Goal: Information Seeking & Learning: Learn about a topic

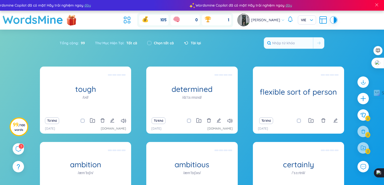
scroll to position [66, 0]
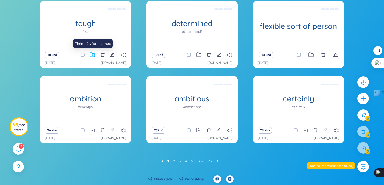
click at [93, 53] on icon at bounding box center [92, 54] width 5 height 5
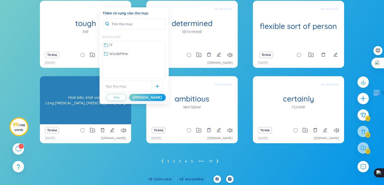
click at [131, 121] on div "ambition /æmˈbɪʃn/ Hoài bão, khát vọng Lòng [MEDICAL_DATA], [MEDICAL_DATA] vọng" at bounding box center [85, 100] width 91 height 48
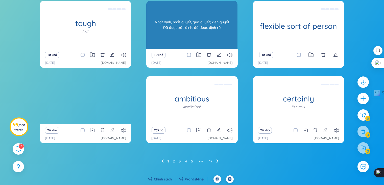
scroll to position [0, 0]
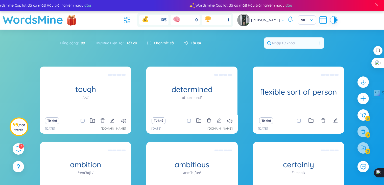
click at [153, 43] on div "Chọn tất cả" at bounding box center [160, 43] width 27 height 6
click at [151, 43] on input "checkbox" at bounding box center [149, 43] width 4 height 4
checkbox input "true"
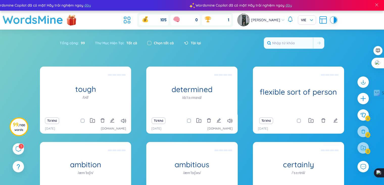
checkbox input "true"
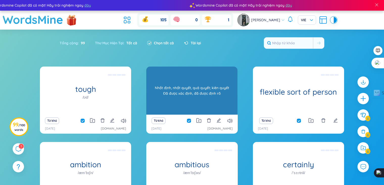
scroll to position [51, 0]
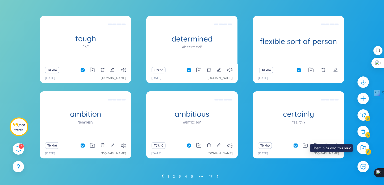
click at [366, 147] on icon at bounding box center [363, 148] width 5 height 5
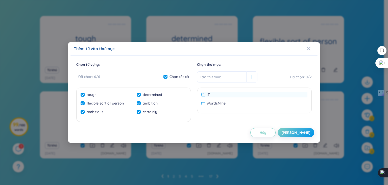
click at [208, 94] on span "IT" at bounding box center [208, 95] width 3 height 6
click at [226, 103] on div "WordsMine" at bounding box center [254, 103] width 106 height 6
click at [213, 94] on div "IT" at bounding box center [254, 95] width 106 height 6
click at [300, 132] on div "[PERSON_NAME]" at bounding box center [295, 133] width 29 height 6
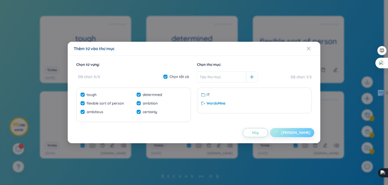
checkbox input "false"
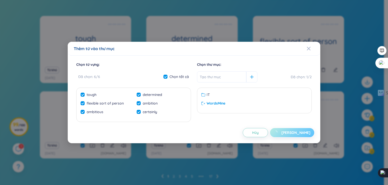
checkbox input "false"
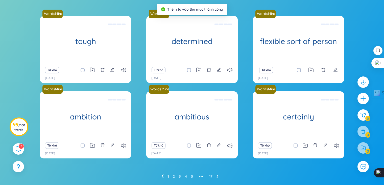
scroll to position [66, 0]
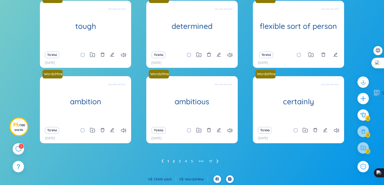
click at [175, 160] on link "2" at bounding box center [174, 161] width 2 height 8
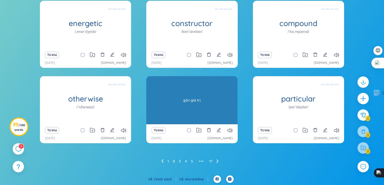
scroll to position [15, 0]
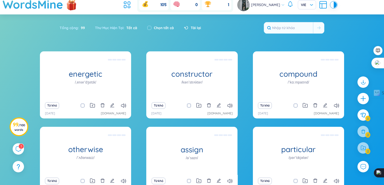
click at [156, 26] on label "Chọn tất cả" at bounding box center [164, 28] width 20 height 6
checkbox input "true"
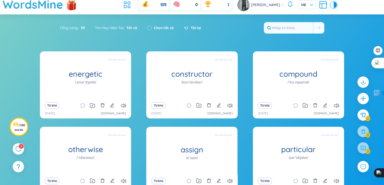
checkbox input "true"
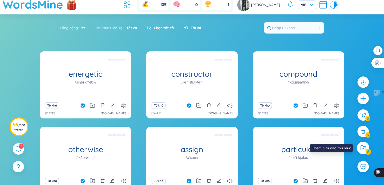
click at [366, 152] on div at bounding box center [363, 148] width 13 height 13
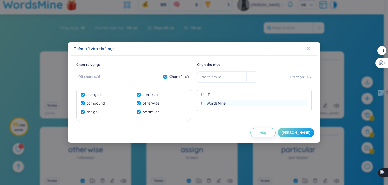
click at [220, 102] on span "WordsMine" at bounding box center [216, 103] width 19 height 6
click at [308, 134] on button "[PERSON_NAME]" at bounding box center [296, 132] width 37 height 9
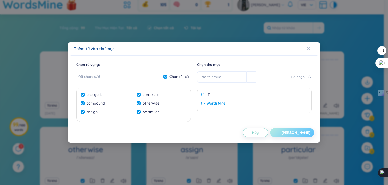
checkbox input "false"
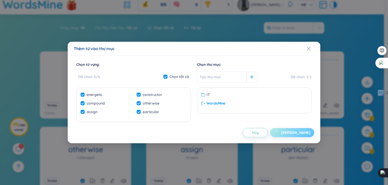
checkbox input "false"
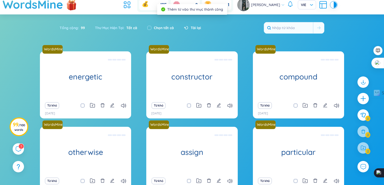
scroll to position [66, 0]
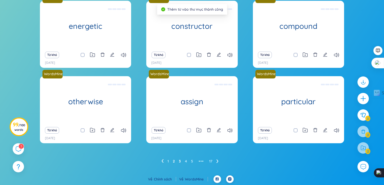
click at [180, 162] on link "3" at bounding box center [180, 161] width 2 height 8
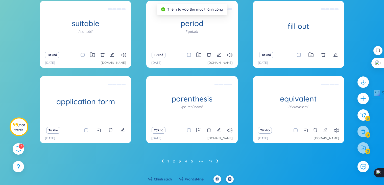
scroll to position [15, 0]
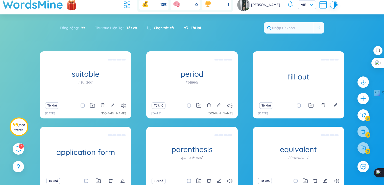
click at [152, 27] on div "Chọn tất cả" at bounding box center [160, 28] width 27 height 6
click at [154, 28] on div "Chọn tất cả" at bounding box center [160, 28] width 27 height 6
click at [150, 28] on input "checkbox" at bounding box center [149, 28] width 4 height 4
checkbox input "true"
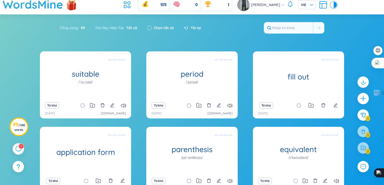
checkbox input "true"
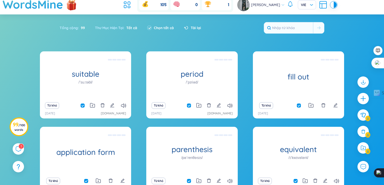
click at [129, 27] on span "Tất cả" at bounding box center [130, 28] width 13 height 5
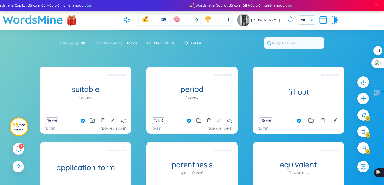
click at [17, 128] on span "/ 100 words" at bounding box center [19, 127] width 11 height 8
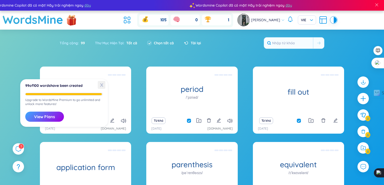
click at [100, 82] on span "X" at bounding box center [102, 85] width 8 height 8
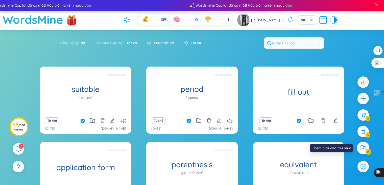
click at [366, 152] on div at bounding box center [363, 148] width 13 height 13
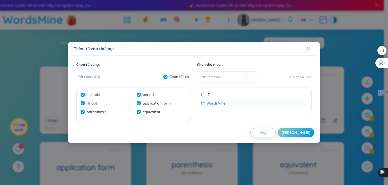
click at [228, 104] on div "WordsMine" at bounding box center [254, 103] width 106 height 6
click at [225, 73] on input "text" at bounding box center [221, 76] width 49 height 11
click at [301, 102] on div "WordsMine" at bounding box center [254, 103] width 106 height 6
click at [252, 108] on ul "IT WordsMine Không có dữ liệu" at bounding box center [254, 100] width 112 height 19
click at [254, 104] on div "WordsMine" at bounding box center [254, 103] width 106 height 6
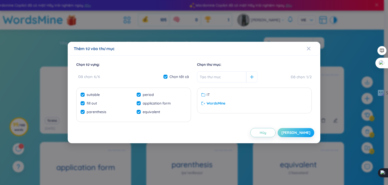
click at [300, 132] on div "[PERSON_NAME]" at bounding box center [295, 133] width 29 height 6
checkbox input "false"
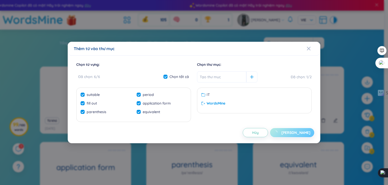
checkbox input "false"
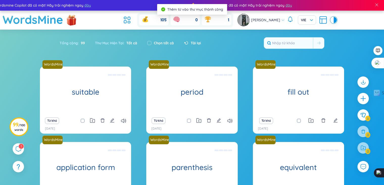
scroll to position [66, 0]
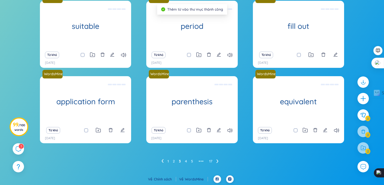
click at [184, 160] on ul "1 2 3 4 5 ••• 17" at bounding box center [191, 161] width 61 height 8
click at [186, 160] on link "4" at bounding box center [186, 161] width 2 height 8
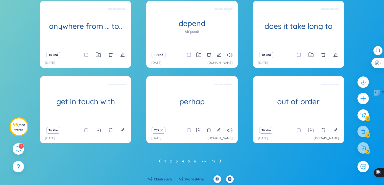
scroll to position [0, 0]
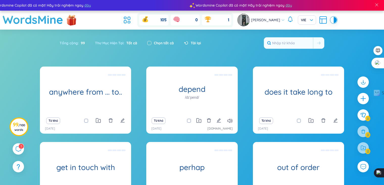
click at [150, 41] on input "checkbox" at bounding box center [149, 43] width 4 height 4
checkbox input "true"
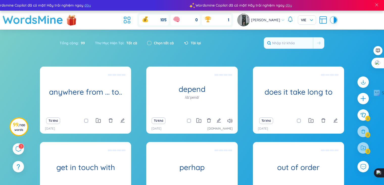
checkbox input "true"
click at [368, 148] on div at bounding box center [363, 148] width 13 height 13
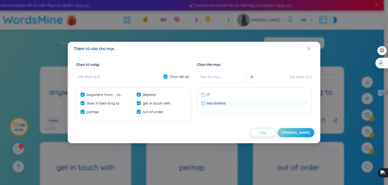
click at [241, 104] on div "WordsMine" at bounding box center [254, 103] width 106 height 6
click at [291, 130] on button "[PERSON_NAME]" at bounding box center [296, 132] width 37 height 9
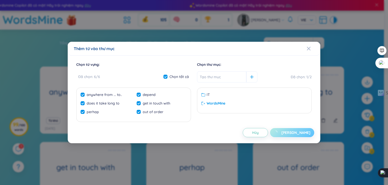
checkbox input "false"
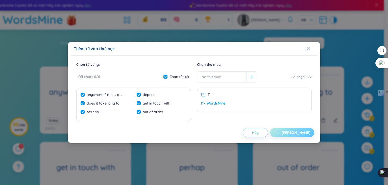
checkbox input "false"
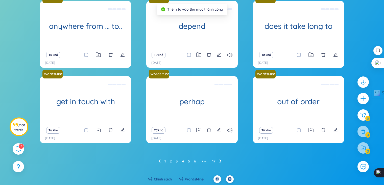
click at [190, 160] on link "5" at bounding box center [189, 161] width 2 height 8
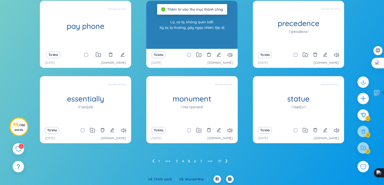
scroll to position [15, 0]
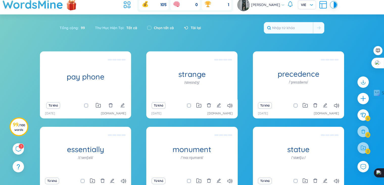
click at [152, 27] on div "Chọn tất cả" at bounding box center [160, 28] width 27 height 6
click at [150, 27] on input "checkbox" at bounding box center [149, 28] width 4 height 4
checkbox input "true"
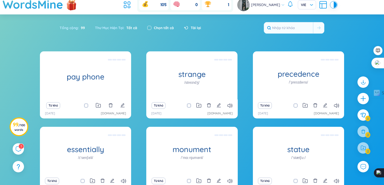
checkbox input "true"
click at [360, 146] on div at bounding box center [363, 148] width 13 height 13
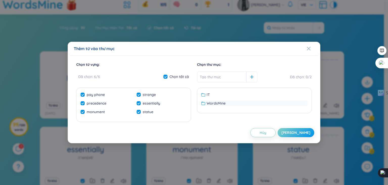
click at [226, 103] on div "WordsMine" at bounding box center [254, 103] width 106 height 6
click at [300, 126] on div "Chọn từ vựng : Đã chọn : 6 / 6 Chọn tất cả pay phone strange precedence essenti…" at bounding box center [194, 99] width 241 height 75
click at [300, 129] on button "[PERSON_NAME]" at bounding box center [296, 132] width 37 height 9
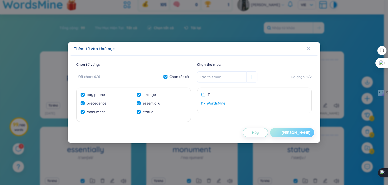
checkbox input "false"
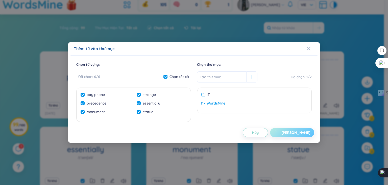
checkbox input "false"
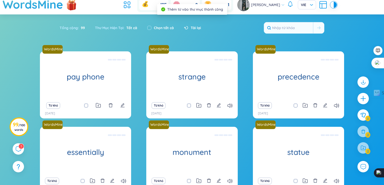
scroll to position [66, 0]
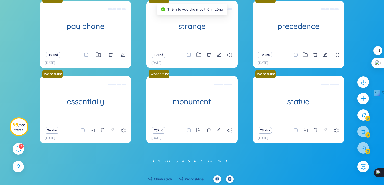
click at [195, 161] on link "6" at bounding box center [195, 161] width 2 height 8
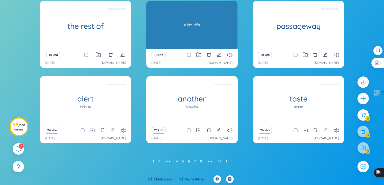
scroll to position [15, 0]
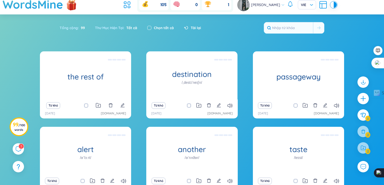
click at [150, 26] on input "checkbox" at bounding box center [149, 28] width 4 height 4
checkbox input "true"
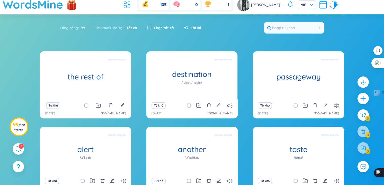
checkbox input "true"
click at [367, 150] on div at bounding box center [363, 148] width 13 height 13
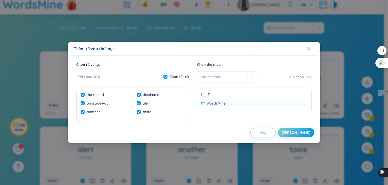
click at [216, 101] on span "WordsMine" at bounding box center [216, 103] width 19 height 6
click at [300, 130] on div "[PERSON_NAME]" at bounding box center [295, 133] width 29 height 6
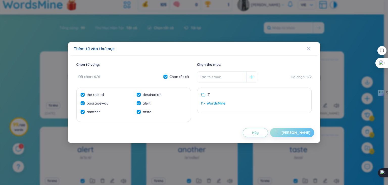
checkbox input "false"
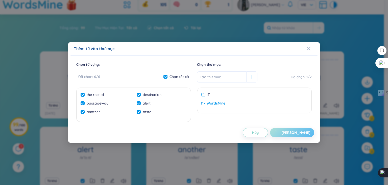
checkbox input "false"
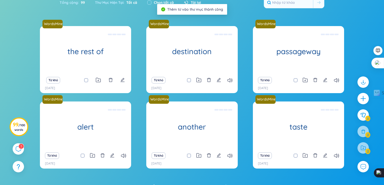
scroll to position [66, 0]
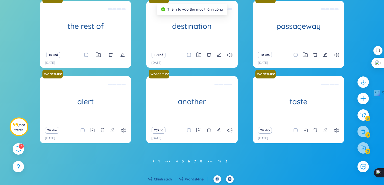
click at [195, 162] on link "7" at bounding box center [195, 161] width 2 height 8
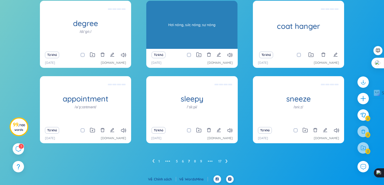
scroll to position [0, 0]
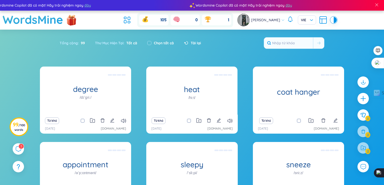
click at [158, 40] on label "Chọn tất cả" at bounding box center [164, 43] width 20 height 6
checkbox input "true"
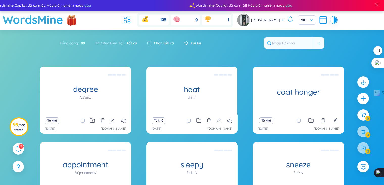
checkbox input "true"
click at [365, 150] on div at bounding box center [363, 147] width 11 height 11
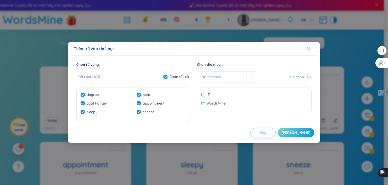
click at [218, 99] on ul "IT WordsMine Không có dữ liệu" at bounding box center [254, 100] width 112 height 19
click at [218, 105] on span "WordsMine" at bounding box center [216, 103] width 19 height 6
click at [295, 136] on button "[PERSON_NAME]" at bounding box center [296, 132] width 37 height 9
checkbox input "false"
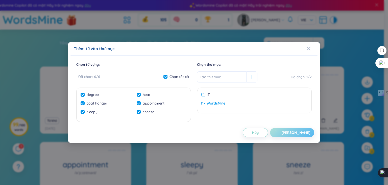
checkbox input "false"
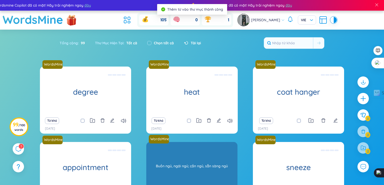
scroll to position [66, 0]
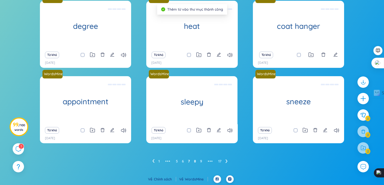
click at [195, 162] on link "8" at bounding box center [195, 161] width 2 height 8
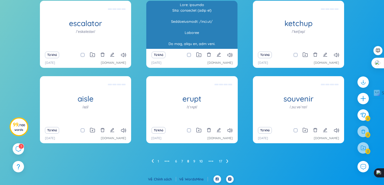
scroll to position [15, 0]
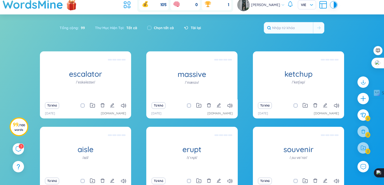
click at [153, 23] on div "Chọn tất cả" at bounding box center [160, 27] width 37 height 11
click at [153, 25] on div "Chọn tất cả" at bounding box center [160, 28] width 27 height 6
click at [151, 26] on input "checkbox" at bounding box center [149, 28] width 4 height 4
checkbox input "true"
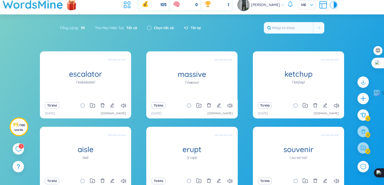
checkbox input "true"
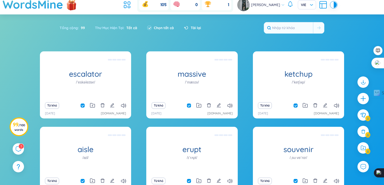
click at [368, 148] on div at bounding box center [363, 147] width 11 height 11
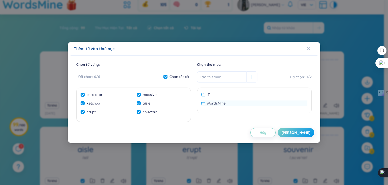
click at [228, 103] on div "WordsMine" at bounding box center [254, 103] width 106 height 6
click at [305, 137] on div "Chọn từ vựng : Đã chọn : 6 / 6 Chọn tất cả escalator massive ketchup aisle erup…" at bounding box center [194, 99] width 253 height 87
click at [304, 134] on div "[PERSON_NAME]" at bounding box center [295, 133] width 29 height 6
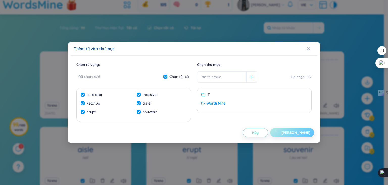
checkbox input "false"
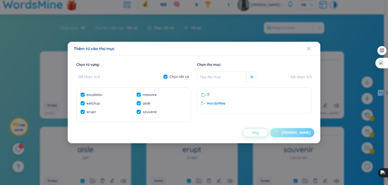
checkbox input "false"
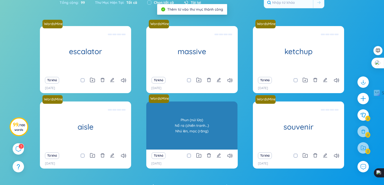
scroll to position [66, 0]
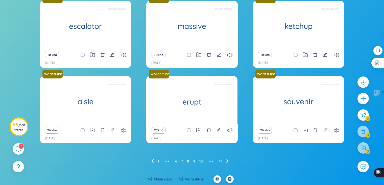
click at [195, 160] on link "9" at bounding box center [194, 161] width 2 height 8
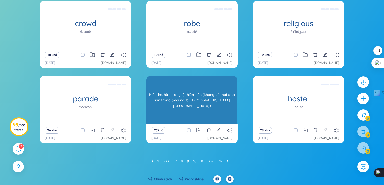
scroll to position [0, 0]
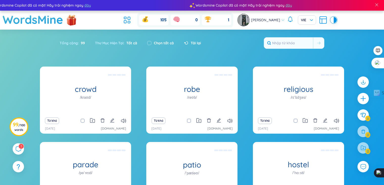
click at [156, 41] on label "Chọn tất cả" at bounding box center [164, 43] width 20 height 6
checkbox input "true"
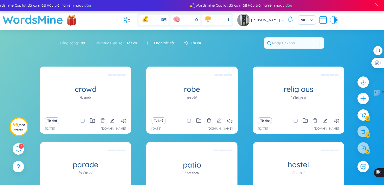
checkbox input "true"
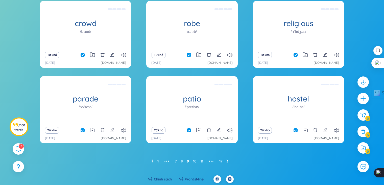
scroll to position [40, 0]
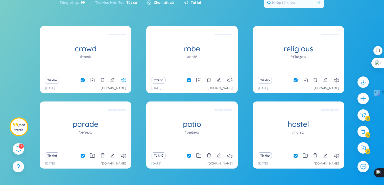
click at [122, 78] on icon at bounding box center [123, 80] width 5 height 4
click at [367, 151] on div at bounding box center [363, 148] width 13 height 13
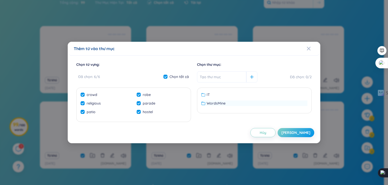
click at [215, 103] on span "WordsMine" at bounding box center [216, 103] width 19 height 6
click at [297, 135] on button "[PERSON_NAME]" at bounding box center [296, 132] width 37 height 9
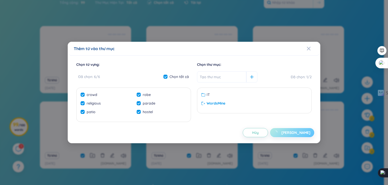
checkbox input "false"
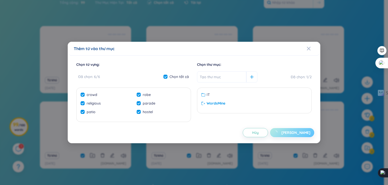
checkbox input "false"
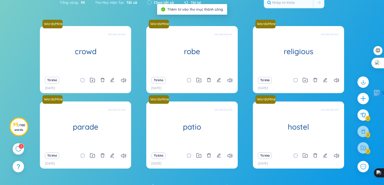
scroll to position [66, 0]
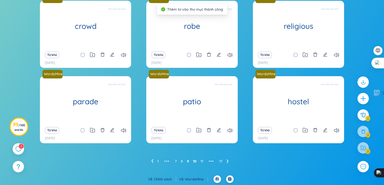
click at [196, 161] on link "10" at bounding box center [195, 161] width 4 height 8
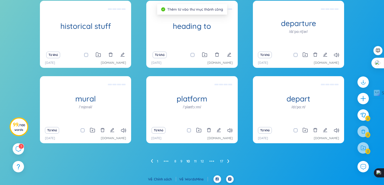
scroll to position [0, 0]
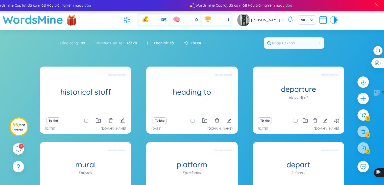
click at [148, 41] on div "Chọn tất cả" at bounding box center [160, 43] width 37 height 11
click at [149, 42] on input "checkbox" at bounding box center [149, 43] width 4 height 4
checkbox input "true"
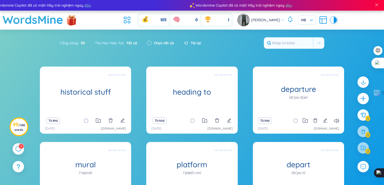
checkbox input "true"
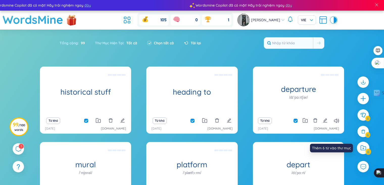
click at [362, 147] on icon at bounding box center [364, 147] width 6 height 5
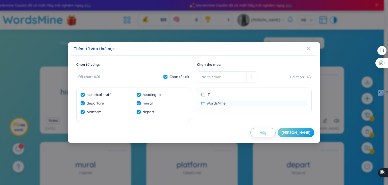
click at [236, 103] on div "WordsMine" at bounding box center [254, 103] width 106 height 6
click at [293, 132] on button "[PERSON_NAME]" at bounding box center [296, 132] width 37 height 9
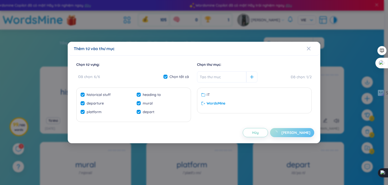
checkbox input "false"
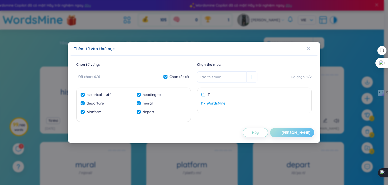
checkbox input "false"
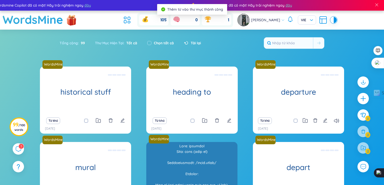
scroll to position [66, 0]
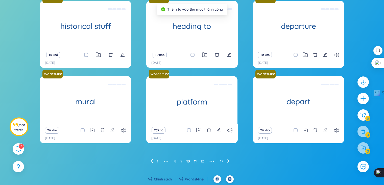
click at [195, 161] on link "11" at bounding box center [195, 161] width 3 height 8
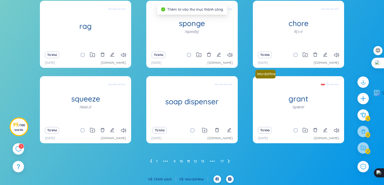
scroll to position [0, 0]
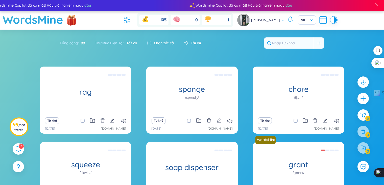
click at [156, 41] on label "Chọn tất cả" at bounding box center [164, 43] width 20 height 6
checkbox input "true"
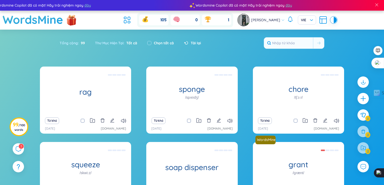
checkbox input "true"
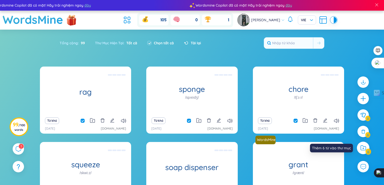
click at [367, 150] on div at bounding box center [363, 148] width 13 height 13
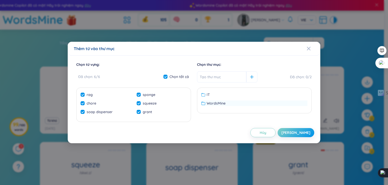
click at [245, 102] on div "WordsMine" at bounding box center [254, 103] width 106 height 6
click at [302, 138] on div "Chọn từ vựng : Đã chọn : 6 / 6 Chọn tất cả rag sponge chore squeeze soap dispen…" at bounding box center [194, 99] width 253 height 87
click at [301, 134] on div "[PERSON_NAME]" at bounding box center [295, 133] width 29 height 6
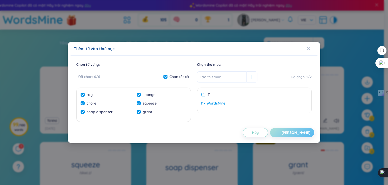
checkbox input "false"
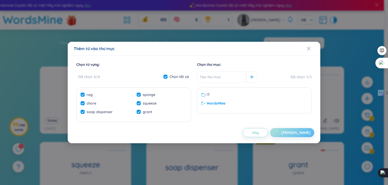
checkbox input "false"
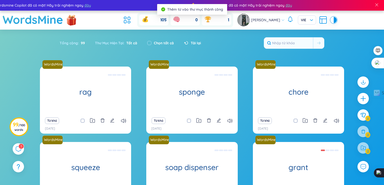
scroll to position [66, 0]
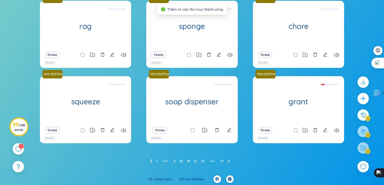
click at [191, 160] on ul "1 ••• 9 10 11 12 13 ••• 17" at bounding box center [192, 161] width 84 height 8
click at [194, 162] on link "12" at bounding box center [195, 161] width 3 height 8
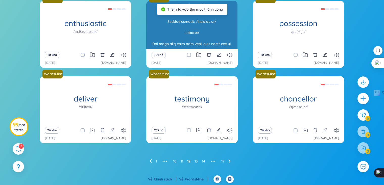
scroll to position [0, 0]
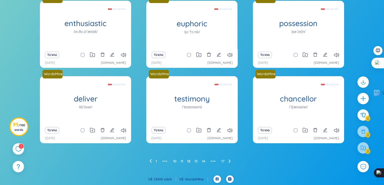
click at [197, 160] on link "13" at bounding box center [196, 161] width 3 height 8
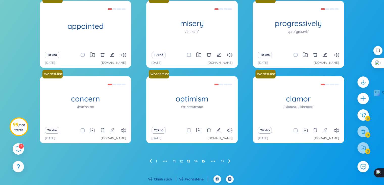
click at [205, 160] on link "15" at bounding box center [203, 161] width 3 height 8
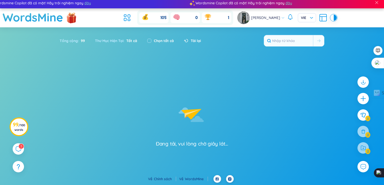
scroll to position [66, 0]
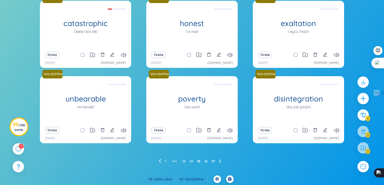
click at [213, 160] on link "17" at bounding box center [213, 161] width 3 height 8
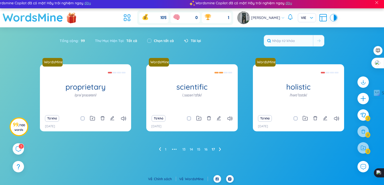
click at [54, 21] on h1 "WordsMine" at bounding box center [33, 17] width 61 height 18
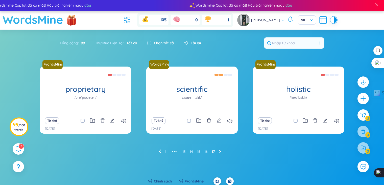
click at [49, 20] on h1 "WordsMine" at bounding box center [33, 20] width 61 height 18
click at [36, 22] on h1 "WordsMine" at bounding box center [33, 20] width 61 height 18
click at [27, 20] on h1 "WordsMine" at bounding box center [33, 20] width 61 height 18
click at [191, 41] on div "Tải lại" at bounding box center [192, 43] width 17 height 6
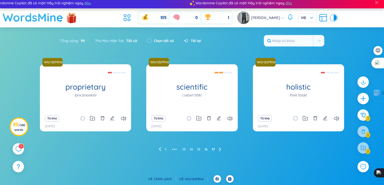
click at [42, 17] on h1 "WordsMine" at bounding box center [33, 17] width 61 height 18
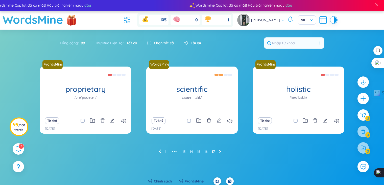
click at [337, 18] on header "WordsMine 105 0 1 [PERSON_NAME] VIE" at bounding box center [192, 20] width 384 height 19
click at [334, 19] on div at bounding box center [335, 20] width 3 height 6
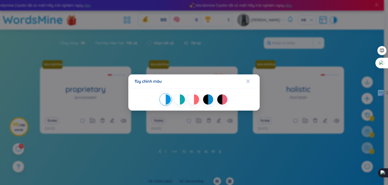
click at [326, 46] on div "Tùy chỉnh màu" at bounding box center [194, 92] width 388 height 185
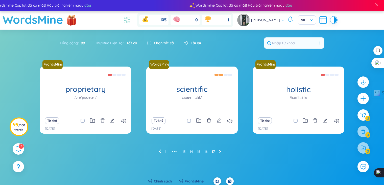
click at [132, 18] on li at bounding box center [127, 19] width 11 height 11
click at [126, 21] on icon at bounding box center [127, 19] width 9 height 9
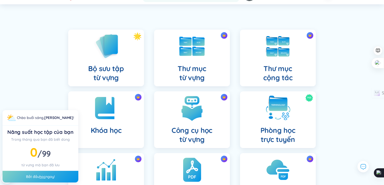
scroll to position [51, 0]
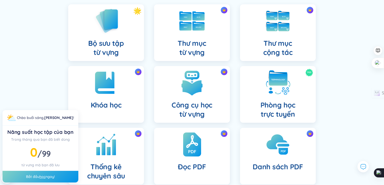
click at [59, 179] on div "Bắt đầu học ngay!" at bounding box center [41, 177] width 76 height 12
click at [47, 175] on div "Bắt đầu học ngay!" at bounding box center [41, 177] width 76 height 12
click at [25, 177] on div "Bắt đầu học ngay!" at bounding box center [41, 177] width 76 height 12
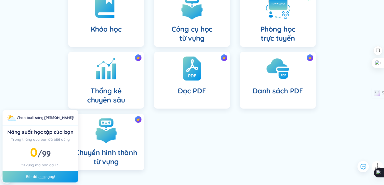
click at [48, 178] on div "Bắt đầu học ngay!" at bounding box center [41, 177] width 76 height 12
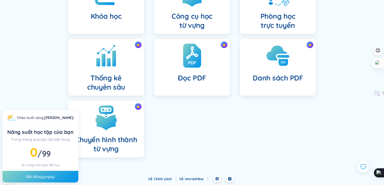
scroll to position [89, 0]
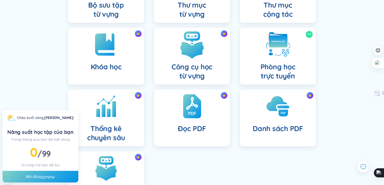
click at [206, 67] on h4 "Công cụ học từ vựng" at bounding box center [192, 71] width 41 height 18
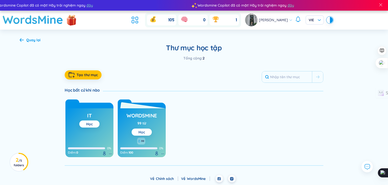
click at [145, 131] on button "Học" at bounding box center [142, 131] width 20 height 7
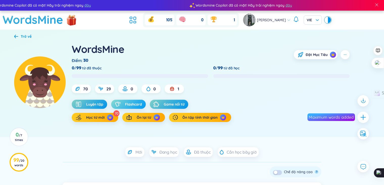
click at [131, 104] on span "Flashcard" at bounding box center [133, 104] width 17 height 5
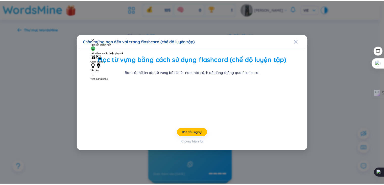
scroll to position [7, 0]
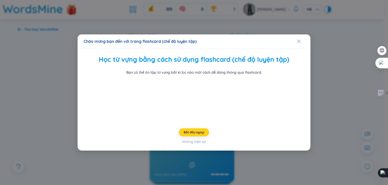
click at [203, 136] on button "Bắt đầu ngay!" at bounding box center [194, 132] width 30 height 8
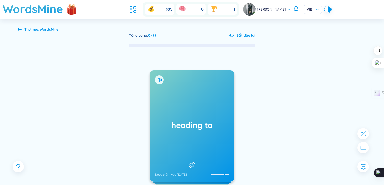
click at [194, 164] on icon at bounding box center [192, 165] width 8 height 6
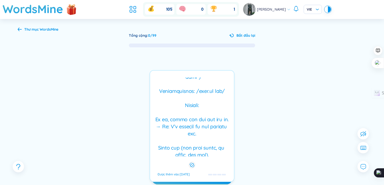
scroll to position [76, 0]
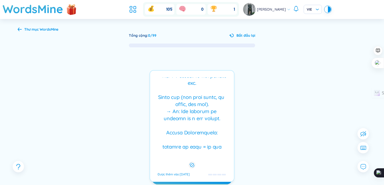
click at [189, 162] on div at bounding box center [192, 164] width 6 height 5
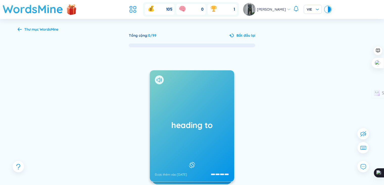
click at [155, 77] on div "heading to Được thêm vào [DATE]" at bounding box center [192, 125] width 84 height 111
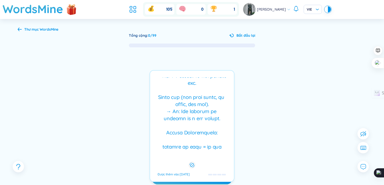
click at [157, 78] on div "heading to Được thêm vào [DATE] Được thêm vào [DATE]" at bounding box center [192, 126] width 85 height 112
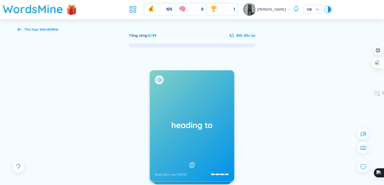
click at [157, 78] on icon at bounding box center [159, 80] width 5 height 5
click at [195, 162] on icon at bounding box center [192, 165] width 8 height 6
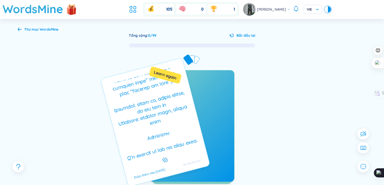
scroll to position [0, 0]
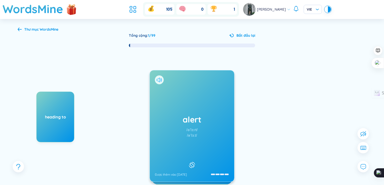
click at [160, 81] on icon at bounding box center [159, 80] width 5 height 5
click at [190, 162] on icon at bounding box center [192, 165] width 8 height 6
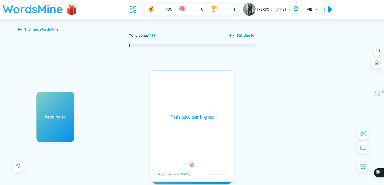
click at [192, 162] on icon at bounding box center [192, 165] width 5 height 6
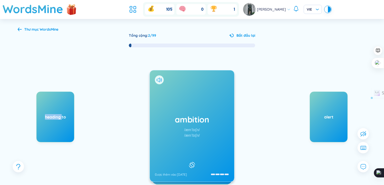
drag, startPoint x: 41, startPoint y: 116, endPoint x: 62, endPoint y: 119, distance: 21.1
click at [62, 119] on div "heading to" at bounding box center [55, 117] width 37 height 6
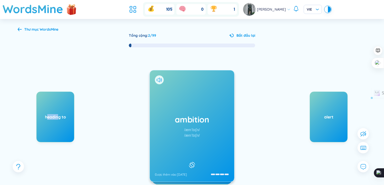
drag, startPoint x: 47, startPoint y: 104, endPoint x: 58, endPoint y: 101, distance: 11.6
click at [58, 101] on div "heading to" at bounding box center [55, 116] width 38 height 51
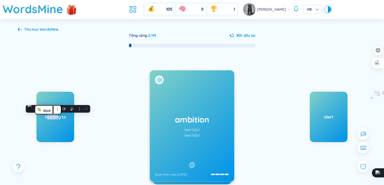
click at [157, 78] on icon at bounding box center [159, 80] width 5 height 5
click at [192, 163] on icon at bounding box center [192, 165] width 8 height 6
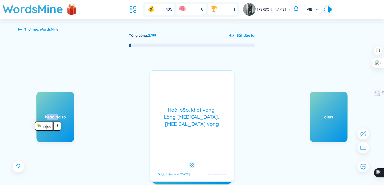
click at [190, 163] on rect at bounding box center [192, 165] width 4 height 4
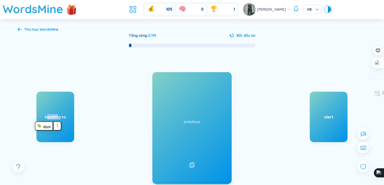
click at [189, 162] on icon at bounding box center [192, 165] width 8 height 6
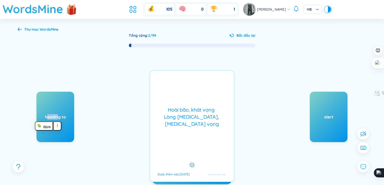
click at [193, 143] on div "Hoài bão, khát vọng Lòng [MEDICAL_DATA], [MEDICAL_DATA] vọng Được thêm vào [DAT…" at bounding box center [192, 126] width 85 height 112
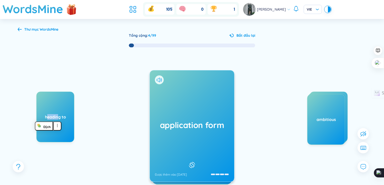
click at [192, 163] on rect at bounding box center [192, 164] width 5 height 5
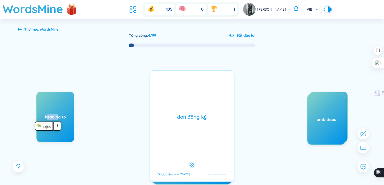
click at [192, 163] on rect at bounding box center [192, 165] width 4 height 4
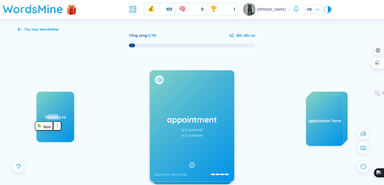
click at [193, 162] on icon at bounding box center [192, 165] width 8 height 6
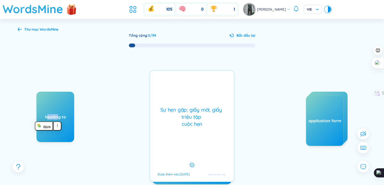
click at [193, 162] on icon at bounding box center [192, 165] width 5 height 6
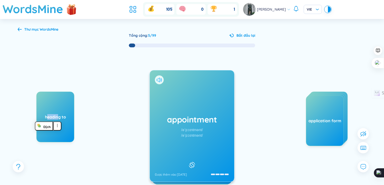
click at [161, 78] on icon at bounding box center [161, 80] width 1 height 4
click at [111, 130] on div "heading to Ôn tập lại (1 từ)" at bounding box center [74, 141] width 76 height 101
click at [193, 163] on icon at bounding box center [192, 165] width 8 height 6
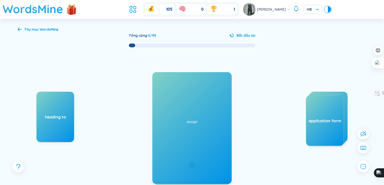
click at [193, 163] on icon at bounding box center [192, 165] width 5 height 6
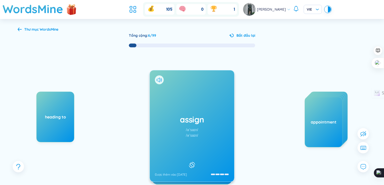
click at [193, 163] on icon at bounding box center [192, 165] width 8 height 6
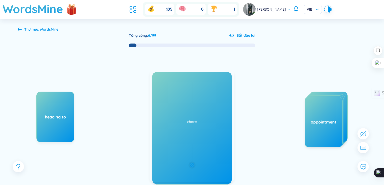
click at [193, 163] on icon at bounding box center [192, 165] width 5 height 6
click at [194, 162] on icon at bounding box center [192, 165] width 8 height 6
click at [194, 163] on rect at bounding box center [192, 165] width 4 height 4
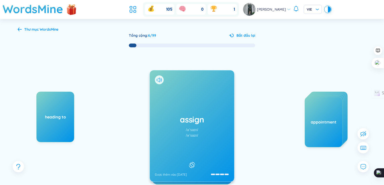
click at [191, 162] on icon at bounding box center [192, 165] width 8 height 6
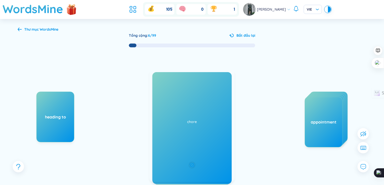
click at [191, 162] on icon at bounding box center [192, 165] width 5 height 6
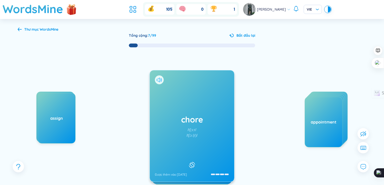
click at [158, 78] on icon at bounding box center [159, 80] width 5 height 5
click at [192, 163] on icon at bounding box center [192, 165] width 8 height 6
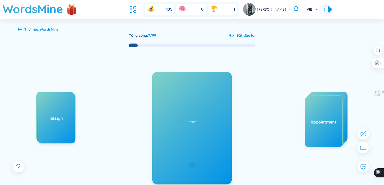
click at [192, 163] on icon at bounding box center [192, 165] width 5 height 6
click at [191, 163] on icon at bounding box center [192, 165] width 8 height 6
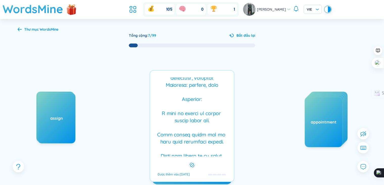
click at [192, 161] on div at bounding box center [192, 164] width 7 height 7
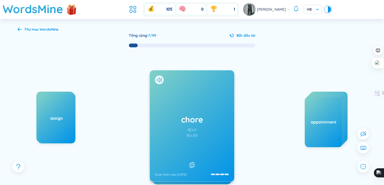
scroll to position [0, 0]
click at [190, 162] on rect at bounding box center [192, 164] width 5 height 5
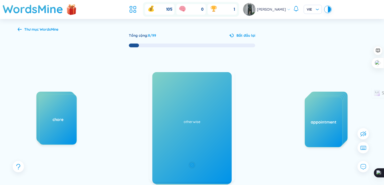
click at [192, 163] on icon at bounding box center [192, 165] width 5 height 6
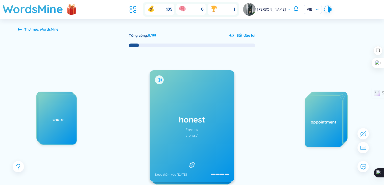
click at [160, 81] on icon at bounding box center [159, 80] width 5 height 5
click at [191, 164] on icon at bounding box center [192, 165] width 8 height 6
click at [194, 162] on icon at bounding box center [192, 165] width 6 height 6
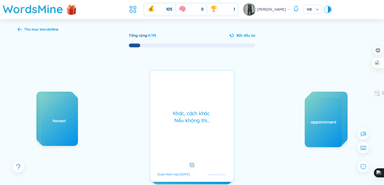
click at [193, 163] on rect at bounding box center [192, 165] width 4 height 4
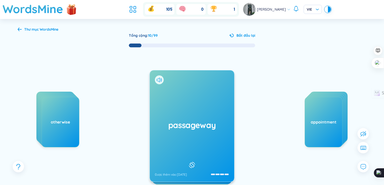
click at [193, 162] on icon at bounding box center [192, 165] width 8 height 6
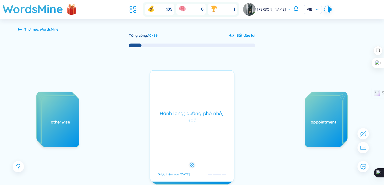
click at [193, 163] on rect at bounding box center [192, 165] width 4 height 4
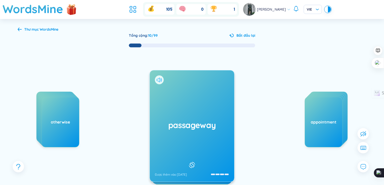
click at [157, 80] on icon at bounding box center [159, 80] width 5 height 5
click at [189, 162] on icon at bounding box center [192, 165] width 8 height 6
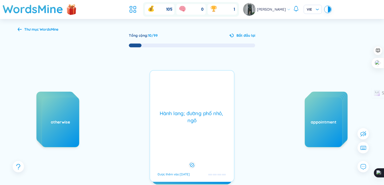
click at [189, 162] on div at bounding box center [192, 164] width 7 height 7
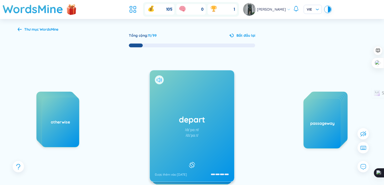
click at [158, 80] on icon at bounding box center [159, 80] width 5 height 5
click at [193, 162] on icon at bounding box center [192, 165] width 6 height 6
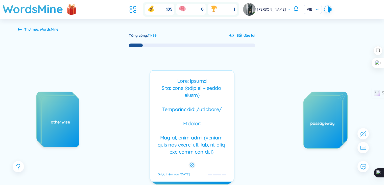
click at [194, 169] on div "Được thêm vào [DATE]" at bounding box center [192, 126] width 85 height 112
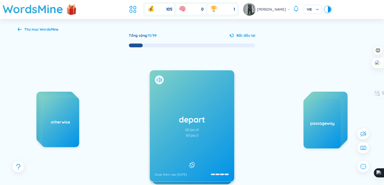
click at [194, 164] on icon at bounding box center [192, 165] width 8 height 6
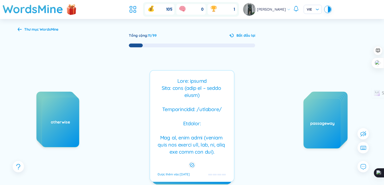
click at [194, 161] on div at bounding box center [192, 164] width 7 height 7
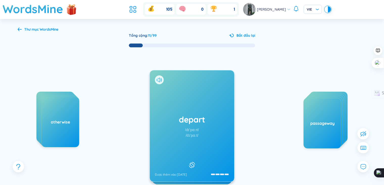
click at [160, 78] on icon at bounding box center [158, 80] width 3 height 5
click at [196, 162] on div at bounding box center [192, 164] width 9 height 9
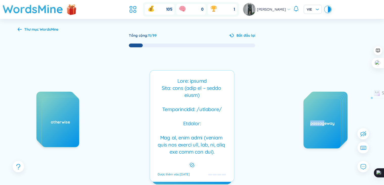
drag, startPoint x: 320, startPoint y: 136, endPoint x: 317, endPoint y: 133, distance: 3.9
click at [323, 135] on div "heading to assign chore honest otherwise Ôn tập lại (5 từ) depart /dɪˈpɑːrt/ /d…" at bounding box center [192, 131] width 349 height 166
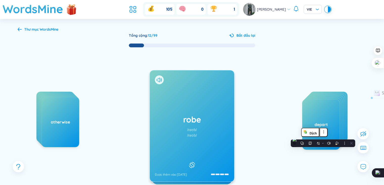
click at [248, 121] on div "heading to assign chore honest otherwise Ôn tập lại (5 từ) robe /rəʊb/ /rəʊb/ Đ…" at bounding box center [192, 131] width 349 height 166
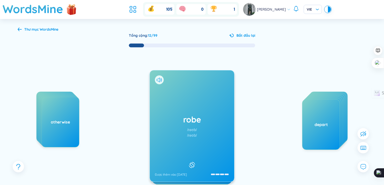
click at [193, 120] on h1 "robe" at bounding box center [192, 119] width 74 height 11
click at [188, 116] on h1 "robe" at bounding box center [192, 119] width 74 height 11
click at [188, 116] on div "robe /rəʊb/ /rəʊb/ Được thêm vào [DATE]" at bounding box center [192, 126] width 85 height 112
click at [188, 164] on div at bounding box center [192, 164] width 9 height 9
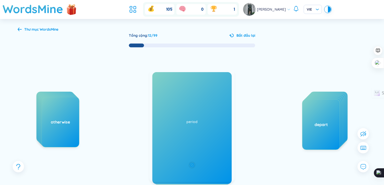
click at [190, 162] on icon at bounding box center [192, 165] width 5 height 6
click at [160, 82] on icon at bounding box center [159, 80] width 5 height 5
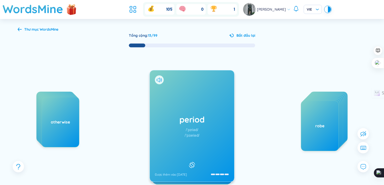
click at [194, 164] on icon at bounding box center [192, 165] width 8 height 6
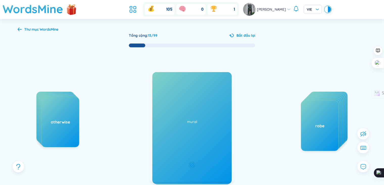
click at [194, 164] on icon at bounding box center [192, 165] width 5 height 6
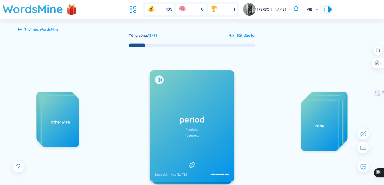
click at [194, 164] on icon at bounding box center [192, 165] width 8 height 6
click at [192, 162] on icon at bounding box center [192, 165] width 8 height 6
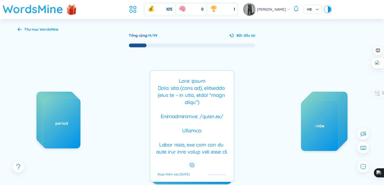
click at [192, 163] on rect at bounding box center [192, 165] width 4 height 4
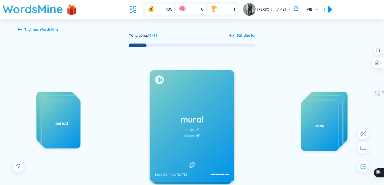
click at [157, 82] on icon at bounding box center [159, 80] width 5 height 5
click at [158, 80] on icon at bounding box center [159, 80] width 5 height 5
click at [158, 79] on icon at bounding box center [159, 80] width 5 height 5
click at [192, 162] on icon at bounding box center [192, 165] width 8 height 6
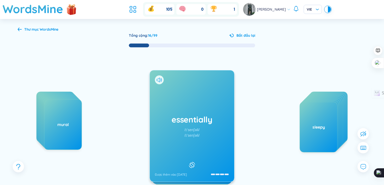
click at [195, 162] on icon at bounding box center [192, 165] width 8 height 6
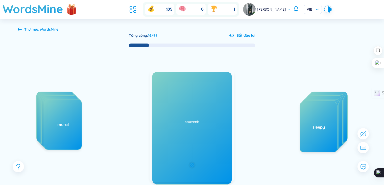
click at [195, 162] on div at bounding box center [192, 164] width 6 height 5
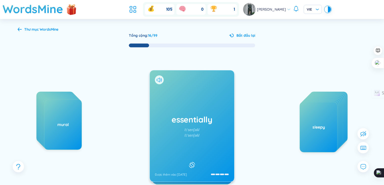
click at [159, 78] on div "essentially /ɪˈsenʃəli/ /ɪˈsenʃəli/ Được thêm vào [DATE]" at bounding box center [192, 126] width 85 height 112
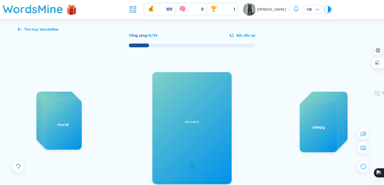
click at [179, 104] on div "Về bản chất, về cơ bản Được thêm vào [DATE]" at bounding box center [192, 126] width 85 height 112
click at [158, 81] on icon at bounding box center [159, 80] width 5 height 5
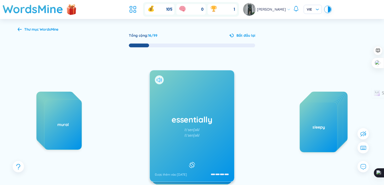
click at [157, 79] on icon at bounding box center [159, 80] width 5 height 5
click at [189, 163] on icon at bounding box center [192, 165] width 6 height 6
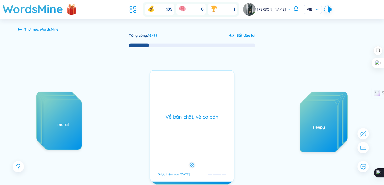
click at [189, 163] on div at bounding box center [192, 164] width 6 height 5
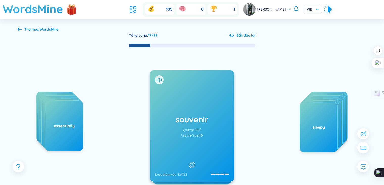
click at [160, 78] on icon at bounding box center [159, 80] width 5 height 5
click at [191, 163] on icon at bounding box center [192, 165] width 8 height 6
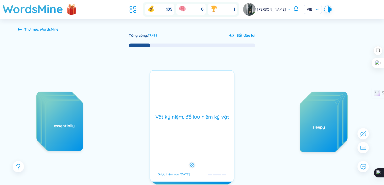
click at [191, 163] on icon at bounding box center [192, 165] width 5 height 6
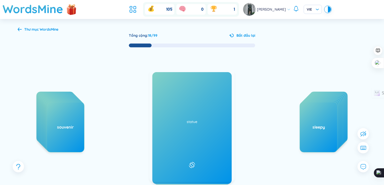
click at [158, 80] on icon at bounding box center [159, 80] width 5 height 5
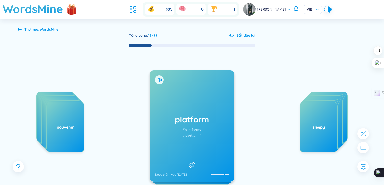
click at [192, 162] on rect at bounding box center [192, 164] width 5 height 5
click at [160, 80] on icon at bounding box center [159, 80] width 5 height 5
click at [191, 162] on icon at bounding box center [192, 165] width 8 height 6
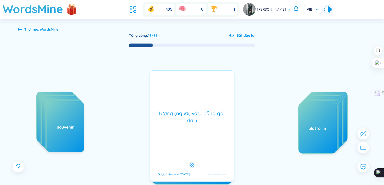
click at [193, 160] on button at bounding box center [192, 164] width 9 height 9
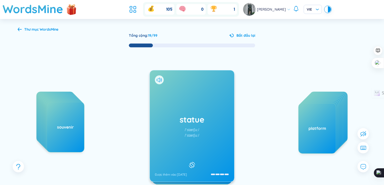
click at [193, 160] on div at bounding box center [192, 164] width 9 height 9
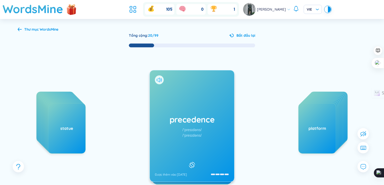
click at [158, 80] on icon at bounding box center [159, 80] width 5 height 5
click at [193, 162] on icon at bounding box center [192, 165] width 8 height 6
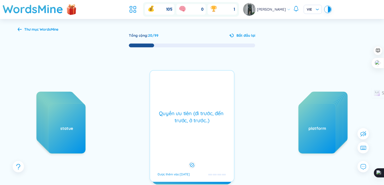
click at [193, 163] on rect at bounding box center [192, 165] width 4 height 4
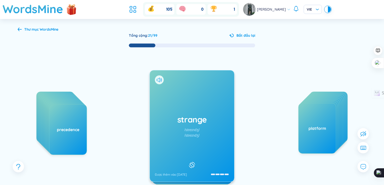
click at [194, 167] on div at bounding box center [192, 164] width 9 height 9
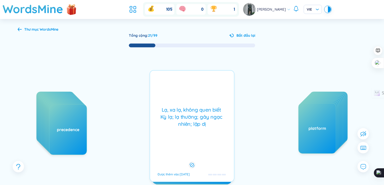
click at [194, 167] on div at bounding box center [192, 164] width 7 height 7
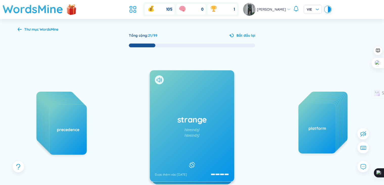
click at [156, 79] on div at bounding box center [159, 79] width 9 height 9
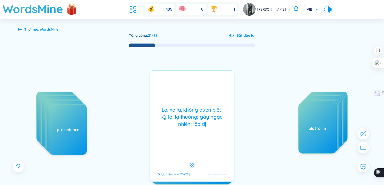
click at [167, 88] on div "Lạ, xa lạ, không quen biết Kỳ lạ; lạ thường; gây ngạc nhiên; lập dị Được thêm v…" at bounding box center [192, 126] width 85 height 112
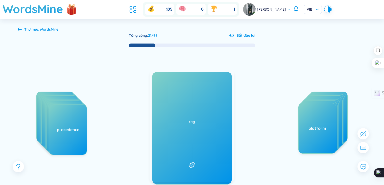
click at [158, 79] on icon at bounding box center [159, 80] width 5 height 5
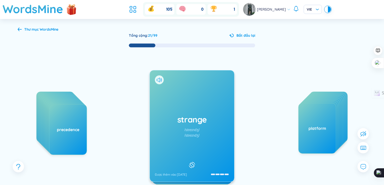
click at [196, 138] on div "/streɪndʒ/" at bounding box center [191, 135] width 15 height 6
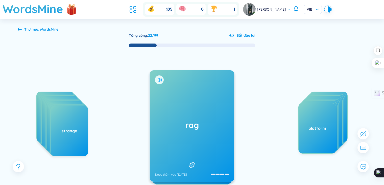
click at [159, 79] on icon at bounding box center [159, 80] width 5 height 5
click at [194, 162] on icon at bounding box center [192, 165] width 8 height 6
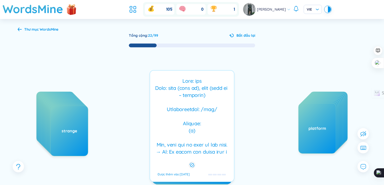
click at [209, 138] on div at bounding box center [192, 116] width 79 height 79
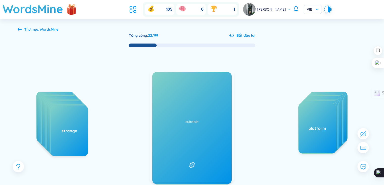
click at [160, 79] on icon at bounding box center [159, 80] width 5 height 5
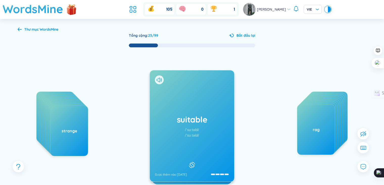
click at [189, 160] on div at bounding box center [192, 164] width 9 height 9
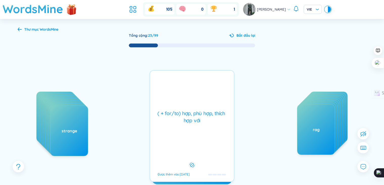
click at [189, 161] on div at bounding box center [192, 164] width 7 height 7
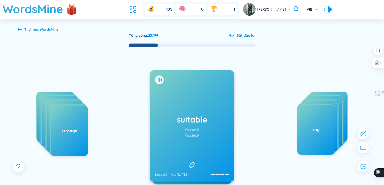
click at [157, 76] on div at bounding box center [159, 79] width 9 height 9
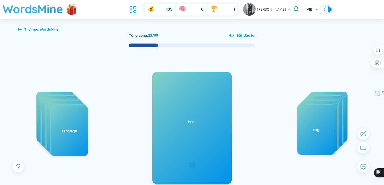
click at [166, 92] on div "( + for/to) hợp, phù hợp, thích hợp với Được thêm vào [DATE]" at bounding box center [192, 126] width 85 height 112
click at [158, 78] on icon at bounding box center [158, 80] width 3 height 5
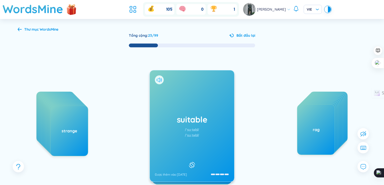
click at [158, 78] on icon at bounding box center [158, 80] width 3 height 5
click at [180, 104] on div "suitable /ˈsuːtəbl/ /ˈsuːtəbl/ Được thêm vào [DATE]" at bounding box center [192, 125] width 84 height 111
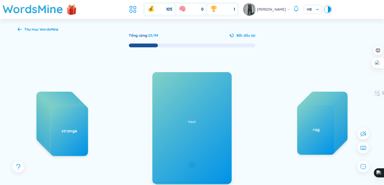
click at [180, 104] on div "( + for/to) hợp, phù hợp, thích hợp với Được thêm vào [DATE]" at bounding box center [192, 126] width 85 height 112
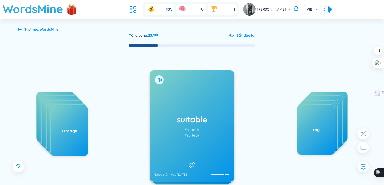
drag, startPoint x: 180, startPoint y: 104, endPoint x: 86, endPoint y: 104, distance: 94.0
click at [86, 104] on div "heading to assign chore honest otherwise period mural essentially souvenir stat…" at bounding box center [192, 131] width 349 height 166
click at [158, 78] on icon at bounding box center [159, 80] width 5 height 5
click at [191, 141] on div "heat /hiːt/ /hiːt/ Được thêm vào [DATE]" at bounding box center [192, 125] width 84 height 111
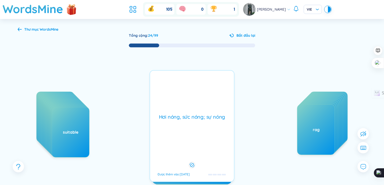
click at [191, 141] on div "Hơi nóng, sức nóng; sự nóng Được thêm vào [DATE]" at bounding box center [192, 126] width 85 height 112
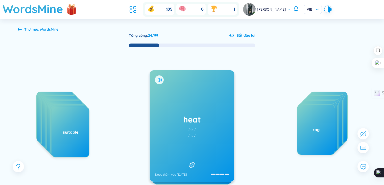
click at [159, 80] on icon at bounding box center [159, 80] width 5 height 5
click at [205, 109] on div "heat /hiːt/ /hiːt/ Được thêm vào [DATE]" at bounding box center [192, 125] width 84 height 111
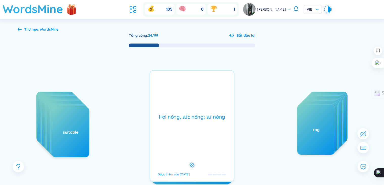
click at [198, 119] on div "Hơi nóng, sức nóng; sự nóng" at bounding box center [192, 116] width 79 height 7
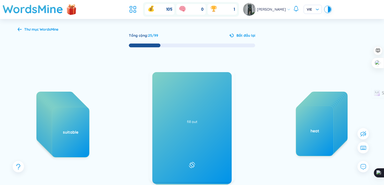
click at [160, 80] on icon at bounding box center [159, 80] width 5 height 5
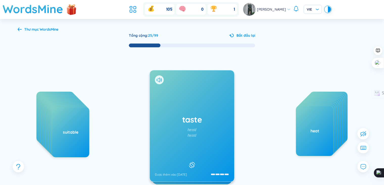
click at [192, 162] on icon at bounding box center [192, 165] width 8 height 6
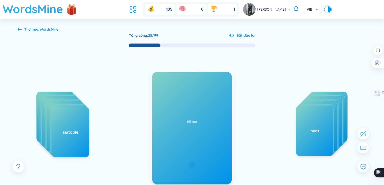
click at [197, 137] on div "Vị Sự nếm (thức ăn..) Được thêm vào [DATE]" at bounding box center [192, 126] width 85 height 112
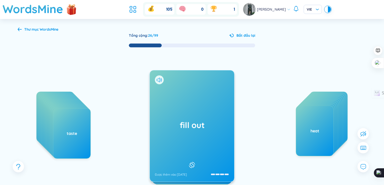
click at [175, 133] on div "fill out Được thêm vào [DATE]" at bounding box center [192, 125] width 84 height 111
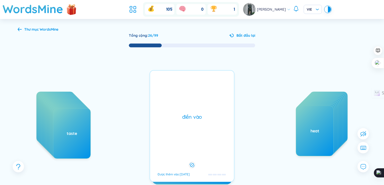
click at [176, 130] on div "điền vào Được thêm vào [DATE]" at bounding box center [192, 126] width 85 height 112
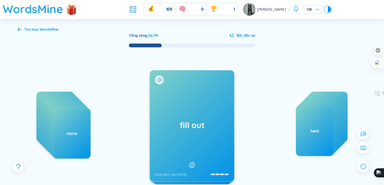
click at [160, 78] on icon at bounding box center [159, 80] width 5 height 5
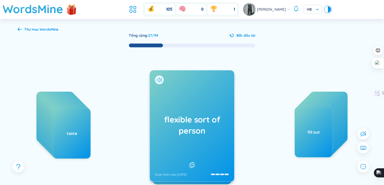
click at [160, 78] on icon at bounding box center [158, 80] width 3 height 5
click at [198, 102] on div "flexible sort of person Được thêm vào [DATE]" at bounding box center [192, 125] width 84 height 111
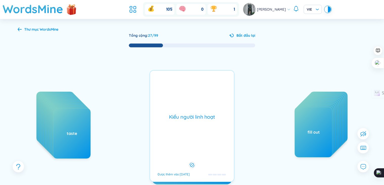
click at [198, 102] on div "Kiểu người linh hoạt Được thêm vào [DATE]" at bounding box center [192, 126] width 85 height 112
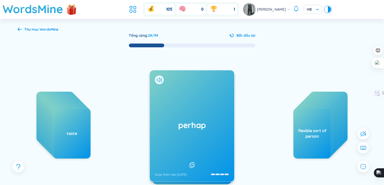
click at [177, 99] on div "perhap Được thêm vào [DATE]" at bounding box center [192, 125] width 84 height 111
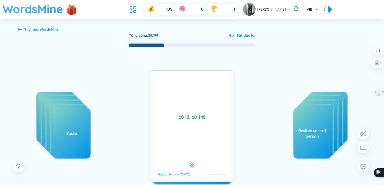
click at [182, 102] on div "có lẽ, có thể Được thêm vào [DATE]" at bounding box center [192, 126] width 85 height 112
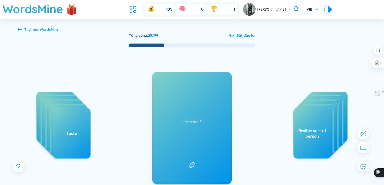
click at [160, 80] on icon at bounding box center [159, 80] width 5 height 5
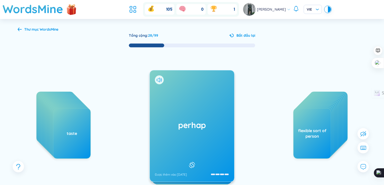
click at [174, 105] on div "perhap Được thêm vào [DATE]" at bounding box center [192, 125] width 84 height 111
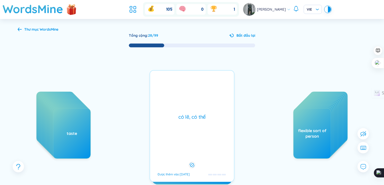
click at [180, 99] on div "có lẽ, có thể Được thêm vào [DATE]" at bounding box center [192, 126] width 85 height 112
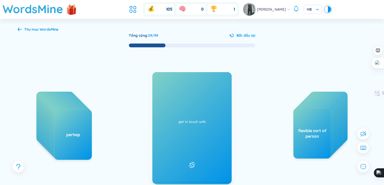
click at [158, 82] on div at bounding box center [159, 79] width 9 height 9
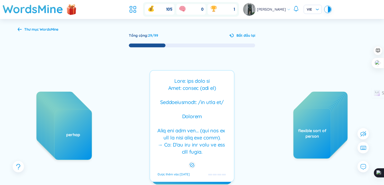
click at [169, 93] on div at bounding box center [192, 116] width 79 height 79
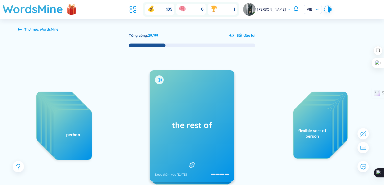
click at [159, 78] on icon at bounding box center [159, 80] width 5 height 5
click at [364, 147] on icon at bounding box center [364, 146] width 1 height 1
click at [185, 115] on div "the rest of Được thêm vào [DATE]" at bounding box center [192, 125] width 84 height 111
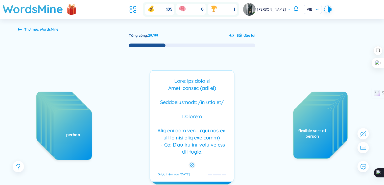
click at [194, 122] on div at bounding box center [192, 116] width 79 height 79
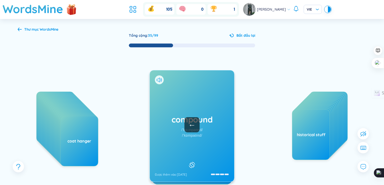
click at [28, 29] on span "Thư mục WordsMine" at bounding box center [41, 29] width 34 height 5
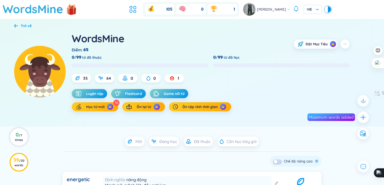
click at [23, 142] on div "0 / 7 times" at bounding box center [18, 138] width 11 height 12
click at [74, 141] on div "Mới Đang học Đã thuộc Cần học bây giờ" at bounding box center [192, 141] width 356 height 10
click at [103, 93] on span "Luyện tập" at bounding box center [94, 93] width 17 height 5
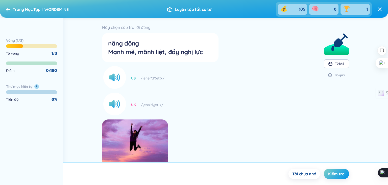
scroll to position [94, 0]
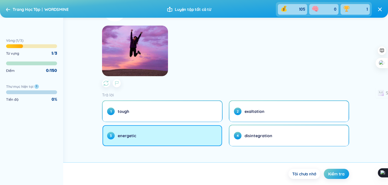
click at [165, 145] on button "3 energetic" at bounding box center [162, 135] width 119 height 21
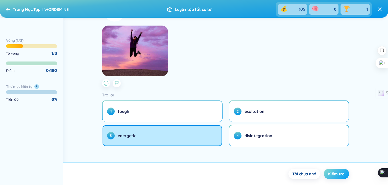
click at [337, 175] on span "Kiểm tra" at bounding box center [336, 174] width 16 height 6
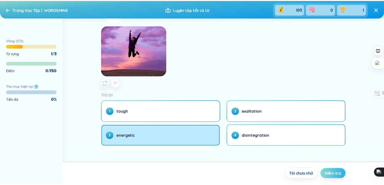
scroll to position [0, 0]
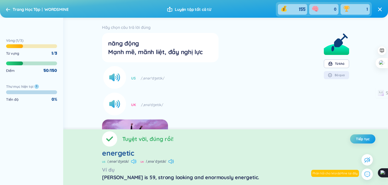
click at [132, 161] on icon at bounding box center [133, 161] width 5 height 5
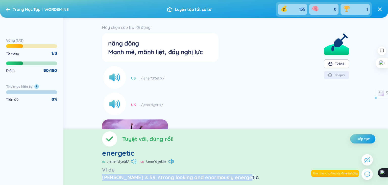
drag, startPoint x: 242, startPoint y: 178, endPoint x: 100, endPoint y: 174, distance: 141.5
click at [100, 174] on section "Tuyệt vời, đúng rồi! Tiếp tục energetic US /ˌenərˈdʒetɪk/ UK /ˌenəˈdʒetɪk/ Ví d…" at bounding box center [225, 157] width 325 height 56
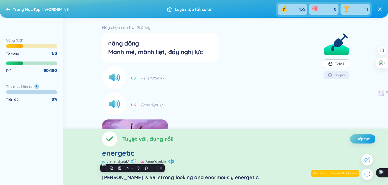
click at [247, 157] on div "energetic" at bounding box center [225, 152] width 247 height 9
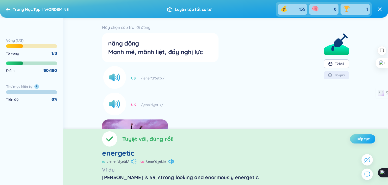
click at [357, 142] on button "Tiếp tục" at bounding box center [362, 138] width 25 height 9
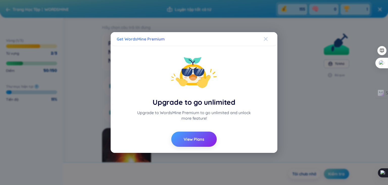
click at [267, 38] on icon "Close" at bounding box center [266, 39] width 4 height 4
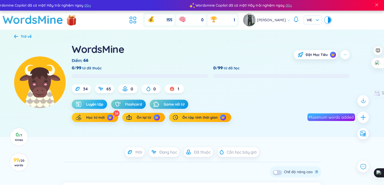
click at [85, 107] on button "Luyện tập" at bounding box center [89, 104] width 35 height 9
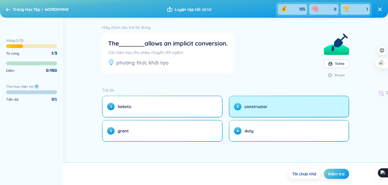
click at [246, 109] on button "2 constructor" at bounding box center [288, 106] width 119 height 21
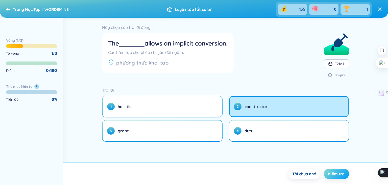
click at [341, 178] on button "Kiểm tra" at bounding box center [336, 174] width 25 height 10
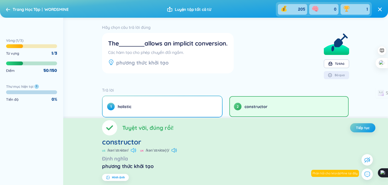
click at [131, 150] on icon at bounding box center [133, 150] width 5 height 5
click at [361, 128] on span "Tiếp tục" at bounding box center [363, 127] width 14 height 5
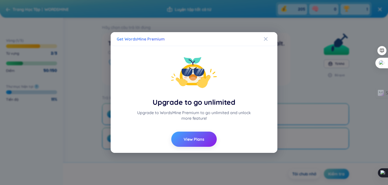
click at [299, 87] on div "Get WordsMine Premium Upgrade to go unlimited Upgrade to WordsMine Premium to g…" at bounding box center [194, 92] width 388 height 185
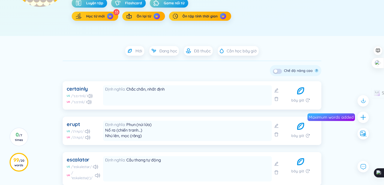
scroll to position [25, 0]
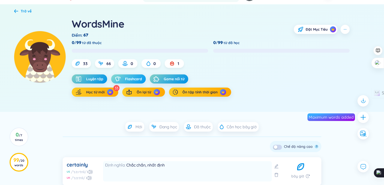
click at [129, 81] on span "Flashcard" at bounding box center [133, 78] width 17 height 5
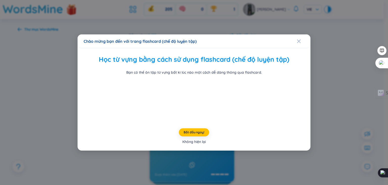
click at [192, 144] on div "Không hiện lại" at bounding box center [193, 142] width 23 height 6
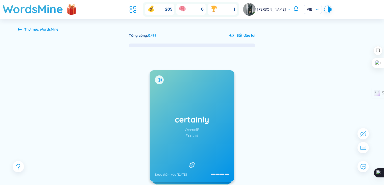
click at [191, 162] on rect at bounding box center [192, 164] width 5 height 5
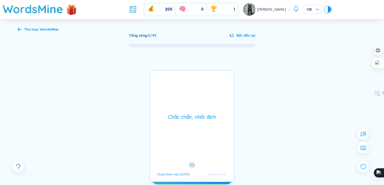
click at [191, 162] on icon at bounding box center [192, 165] width 5 height 6
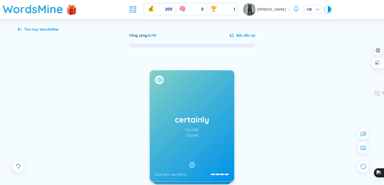
click at [23, 24] on div "Thư mục WordsMine Tổng cộng : 0 / 99 Bắt đầu lại certainly /ˈsɜːrtnli/ /ˈsɜːtnl…" at bounding box center [192, 120] width 364 height 203
click at [27, 28] on span "Thư mục WordsMine" at bounding box center [41, 29] width 34 height 5
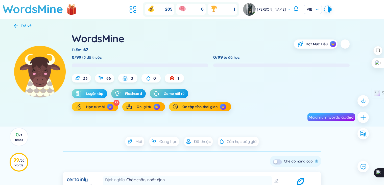
click at [97, 91] on span "Luyện tập" at bounding box center [94, 93] width 17 height 5
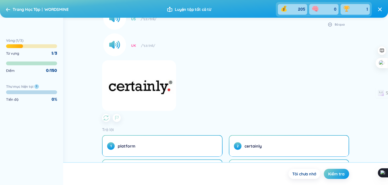
scroll to position [76, 0]
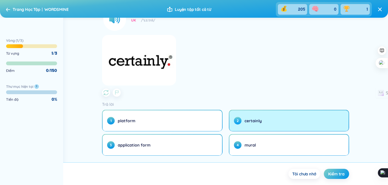
click at [291, 128] on button "2 certainly" at bounding box center [288, 120] width 119 height 21
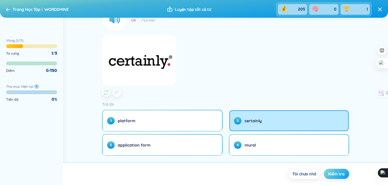
click at [335, 177] on button "Kiểm tra" at bounding box center [336, 174] width 25 height 10
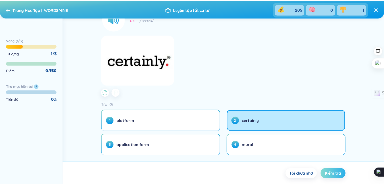
scroll to position [0, 0]
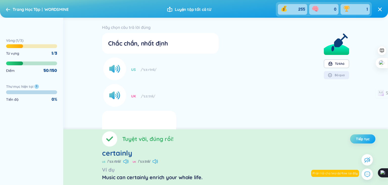
click at [359, 138] on span "Tiếp tục" at bounding box center [363, 138] width 14 height 5
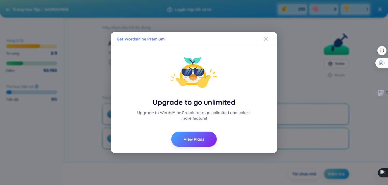
click at [312, 125] on div "Get WordsMine Premium Upgrade to go unlimited Upgrade to WordsMine Premium to g…" at bounding box center [194, 92] width 388 height 185
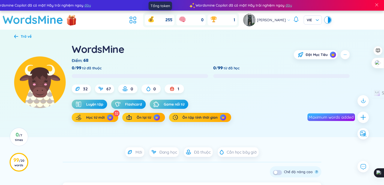
click at [173, 21] on div "255" at bounding box center [159, 20] width 29 height 11
